Goal: Register for event/course

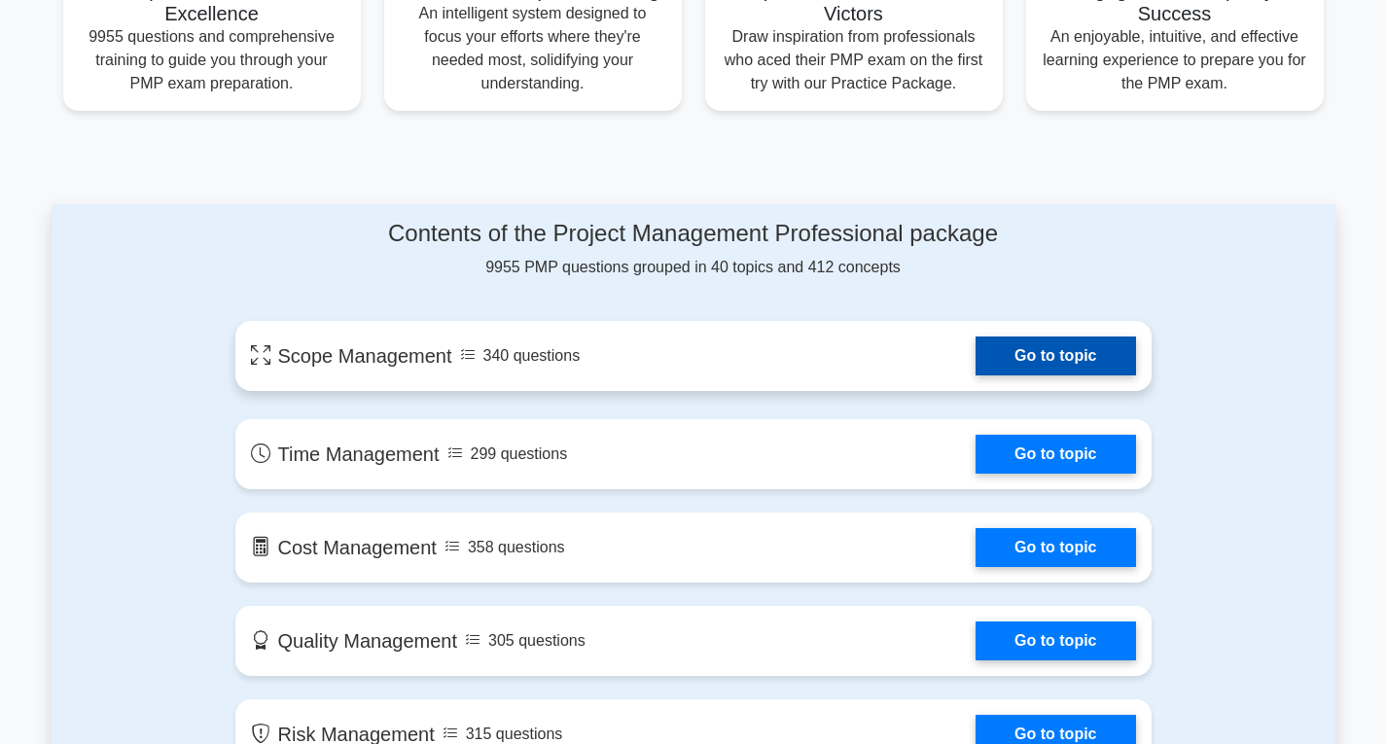
scroll to position [972, 0]
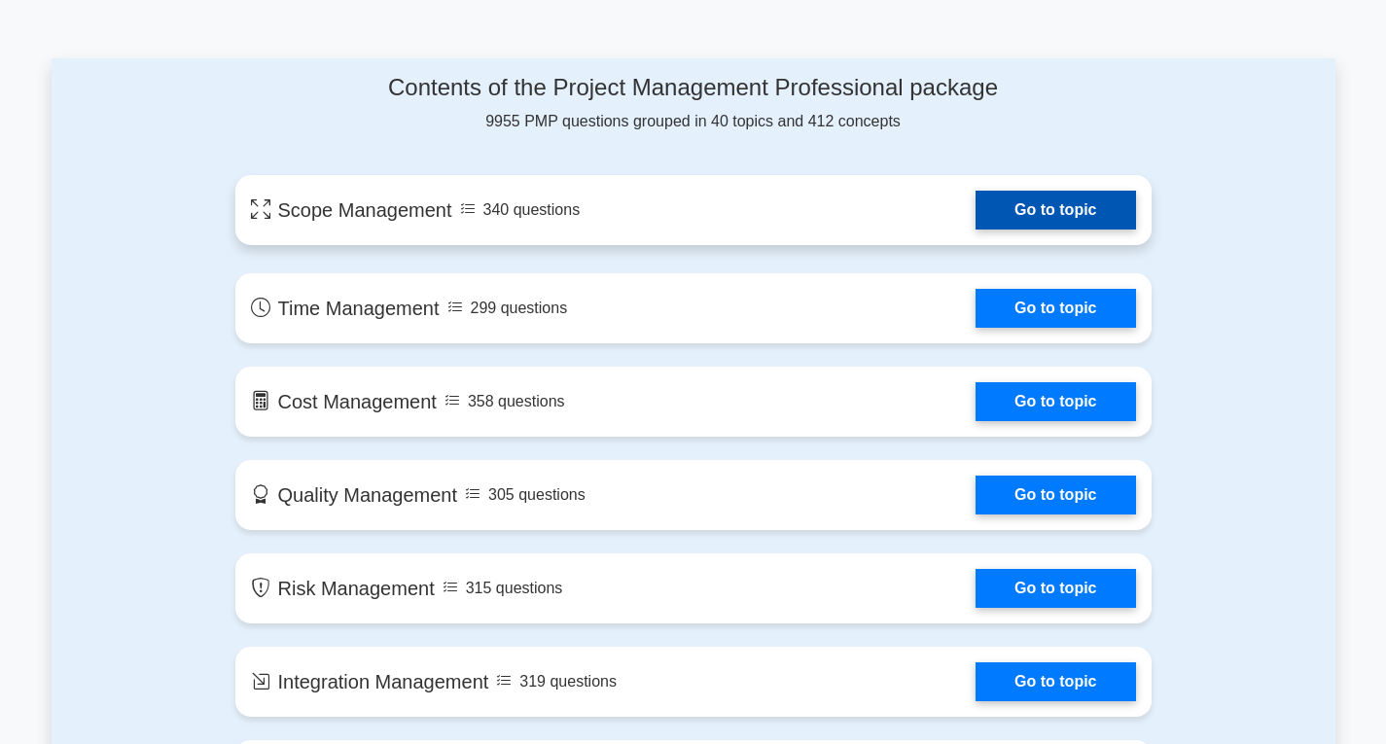
click at [1030, 215] on link "Go to topic" at bounding box center [1054, 210] width 159 height 39
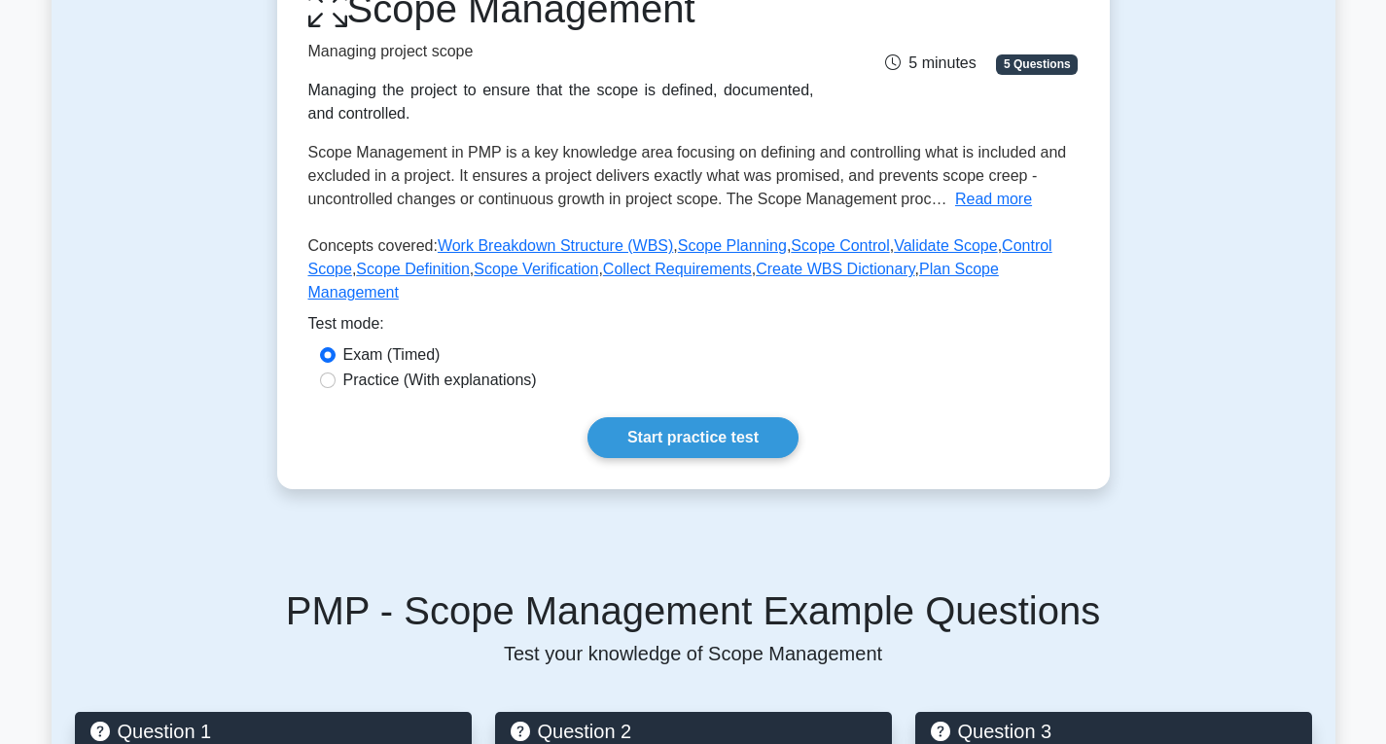
scroll to position [292, 0]
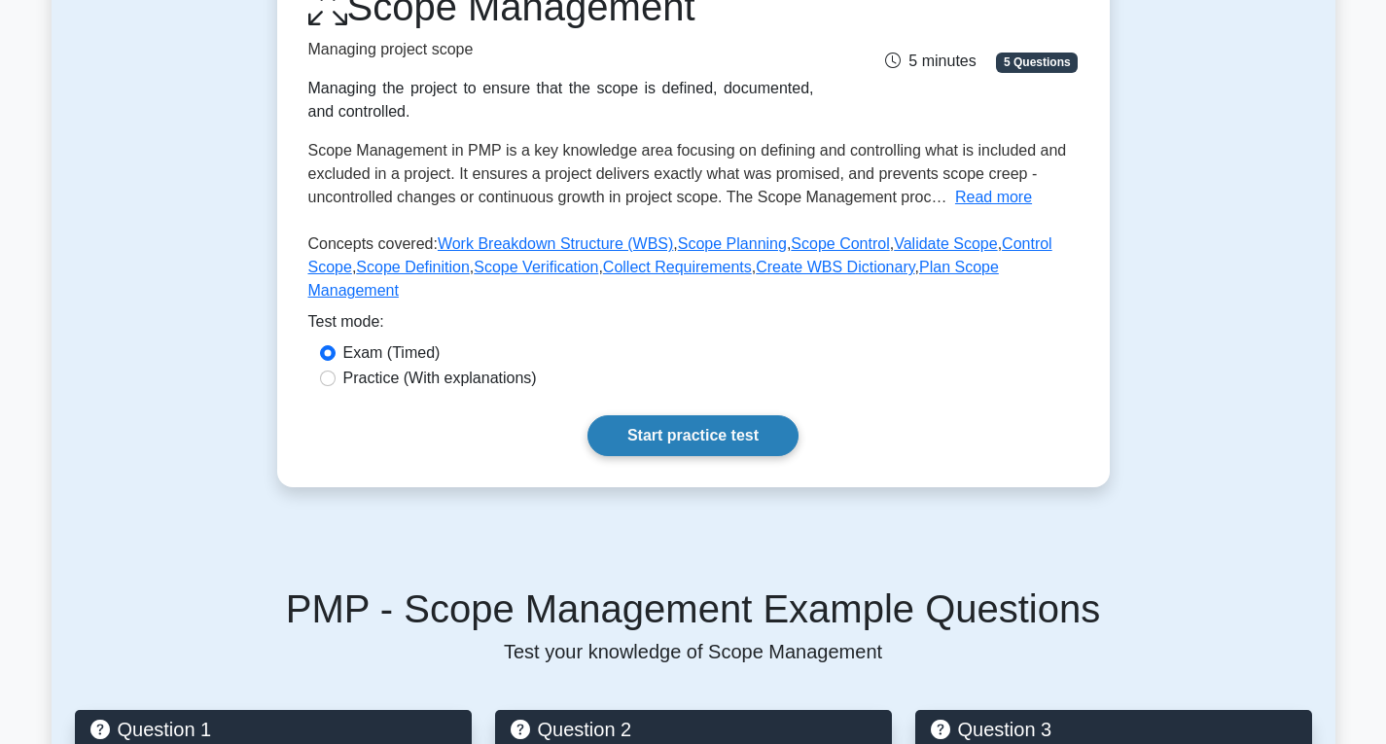
click at [624, 419] on link "Start practice test" at bounding box center [692, 435] width 211 height 41
